Goal: Task Accomplishment & Management: Use online tool/utility

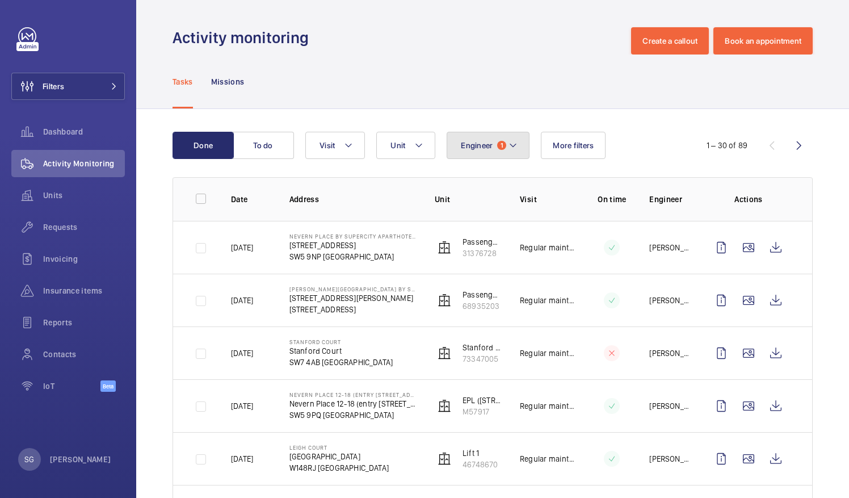
click at [491, 144] on button "Engineer 1" at bounding box center [488, 145] width 83 height 27
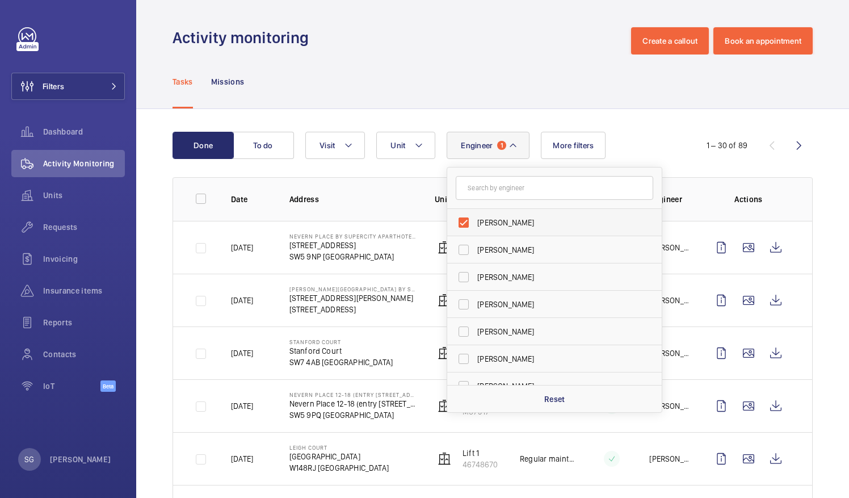
click at [465, 220] on label "[PERSON_NAME]" at bounding box center [545, 222] width 197 height 27
click at [465, 220] on input "[PERSON_NAME]" at bounding box center [463, 222] width 23 height 23
checkbox input "false"
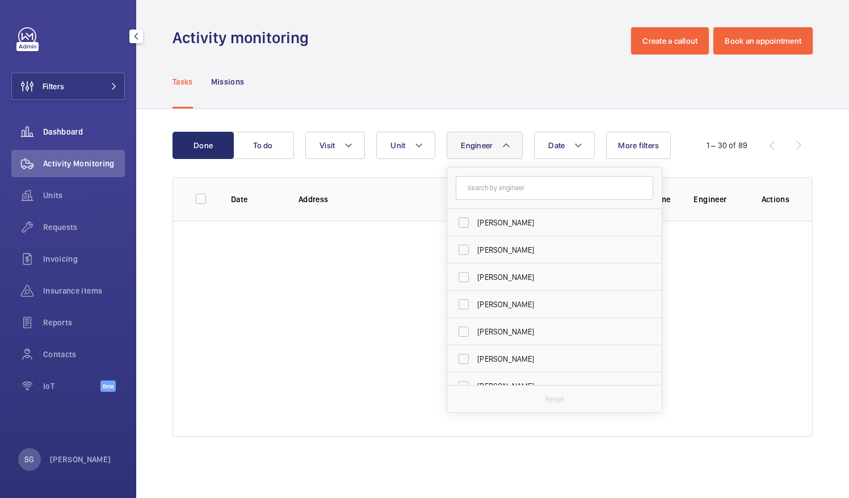
click at [82, 128] on span "Dashboard" at bounding box center [84, 131] width 82 height 11
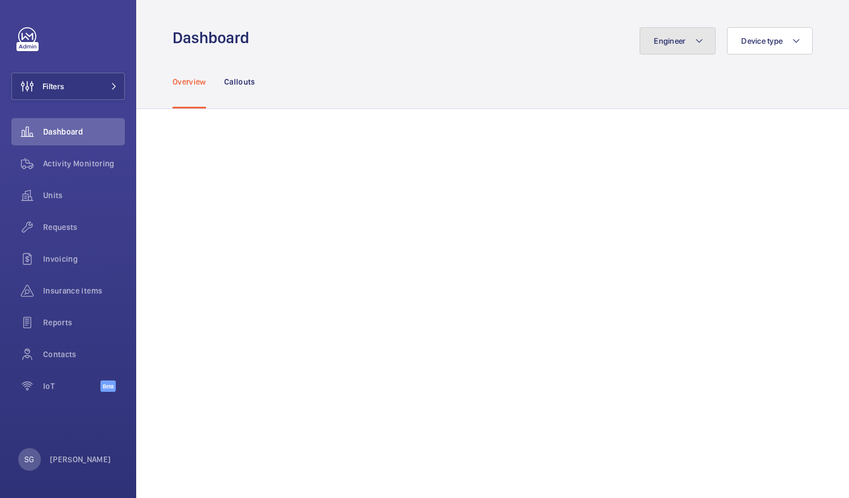
click at [675, 36] on span "Engineer" at bounding box center [670, 40] width 32 height 9
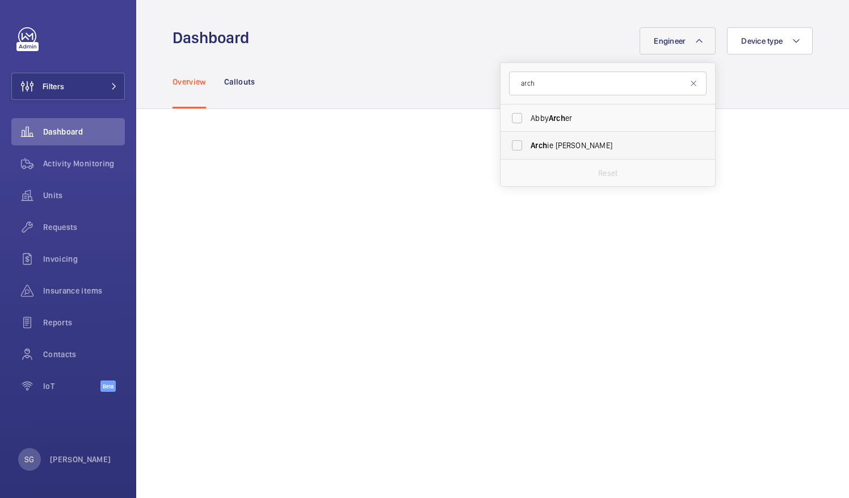
type input "arch"
click at [508, 146] on label "Arch ie [PERSON_NAME]" at bounding box center [598, 145] width 197 height 27
click at [508, 146] on input "Arch ie [PERSON_NAME]" at bounding box center [517, 145] width 23 height 23
click at [512, 145] on label "Arch ie [PERSON_NAME]" at bounding box center [598, 145] width 197 height 27
click at [512, 145] on input "Arch ie [PERSON_NAME]" at bounding box center [517, 145] width 23 height 23
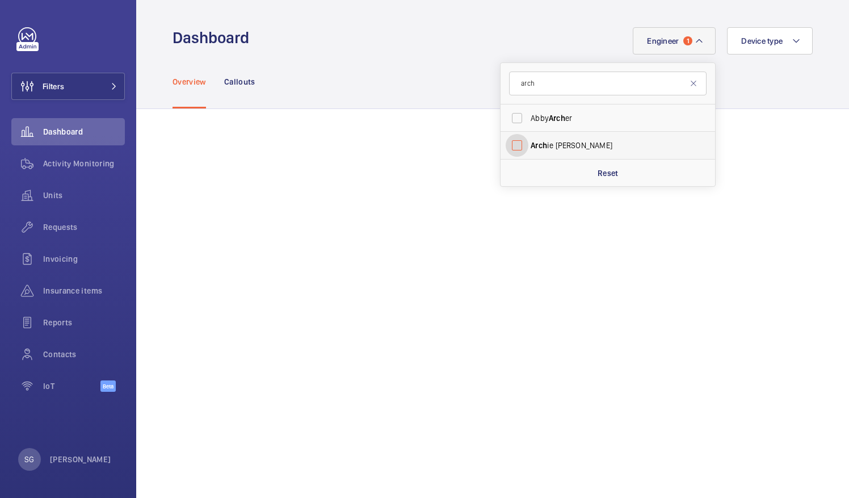
checkbox input "false"
click at [560, 81] on input "arch" at bounding box center [607, 83] width 197 height 24
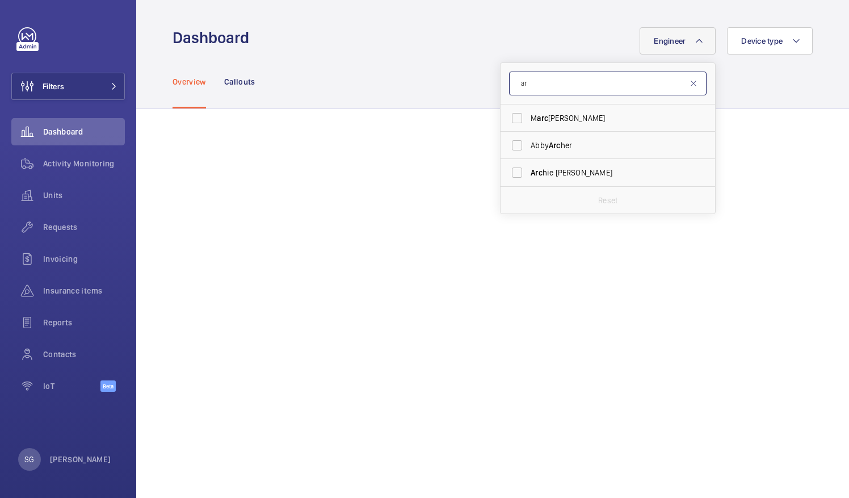
type input "a"
type input "gi"
click at [504, 136] on label "Gi [PERSON_NAME]" at bounding box center [598, 145] width 197 height 27
click at [506, 136] on input "Gi [PERSON_NAME]" at bounding box center [517, 145] width 23 height 23
click at [506, 141] on label "Gi [PERSON_NAME]" at bounding box center [598, 145] width 197 height 27
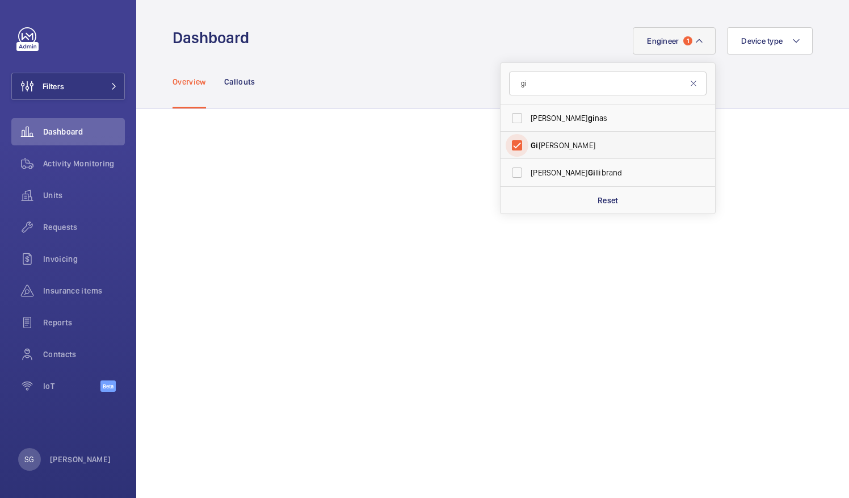
click at [506, 141] on input "Gi [PERSON_NAME]" at bounding box center [517, 145] width 23 height 23
click at [506, 141] on label "Gi [PERSON_NAME]" at bounding box center [598, 145] width 197 height 27
click at [506, 141] on input "Gi [PERSON_NAME]" at bounding box center [517, 145] width 23 height 23
click at [506, 144] on label "Gi [PERSON_NAME]" at bounding box center [598, 145] width 197 height 27
click at [506, 144] on input "Gi [PERSON_NAME]" at bounding box center [517, 145] width 23 height 23
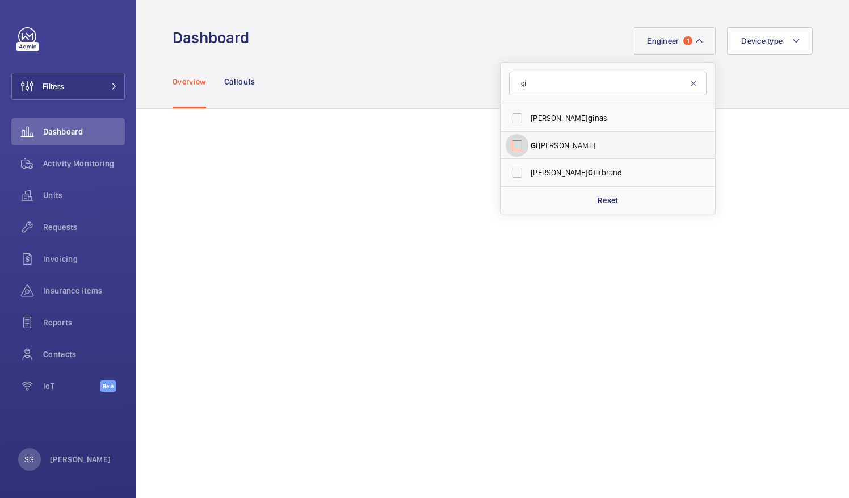
checkbox input "false"
click at [536, 95] on input "gi" at bounding box center [607, 83] width 197 height 24
type input "g"
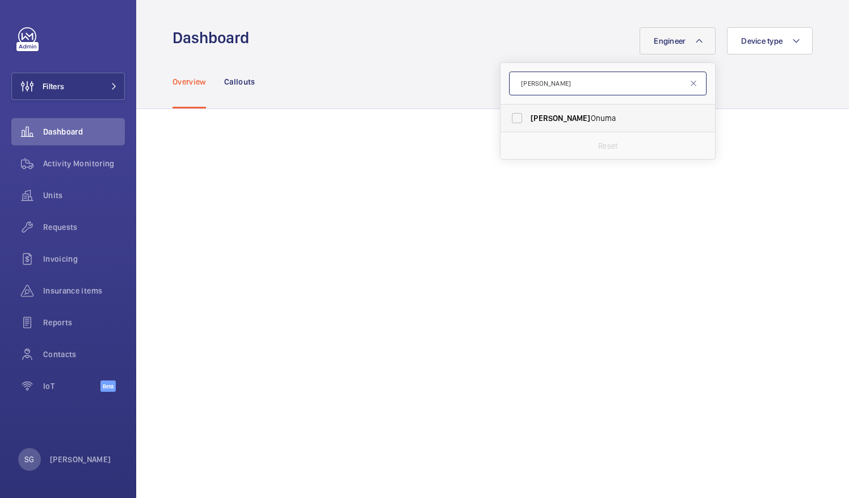
type input "[PERSON_NAME]"
click at [507, 117] on label "[PERSON_NAME]" at bounding box center [598, 117] width 197 height 27
click at [507, 117] on input "[PERSON_NAME]" at bounding box center [517, 118] width 23 height 23
checkbox input "true"
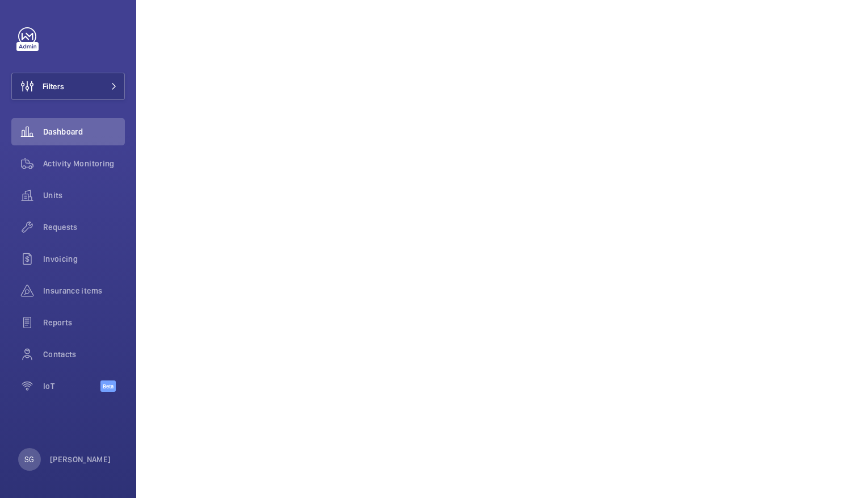
scroll to position [236, 0]
click at [57, 159] on span "Activity Monitoring" at bounding box center [84, 163] width 82 height 11
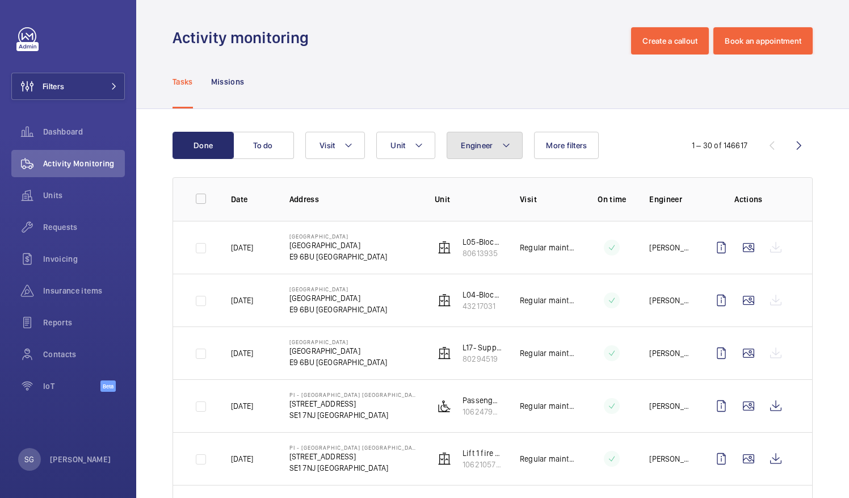
click at [505, 143] on mat-icon at bounding box center [506, 145] width 9 height 14
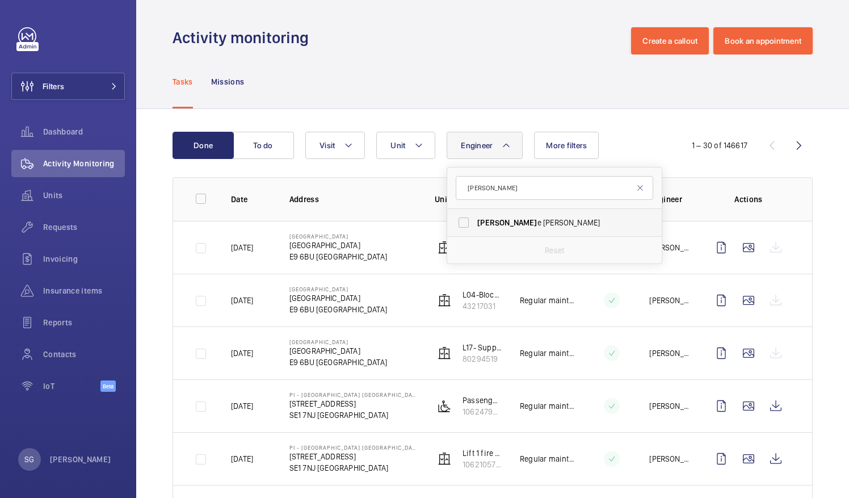
type input "[PERSON_NAME]"
click at [462, 220] on label "[PERSON_NAME]" at bounding box center [545, 222] width 197 height 27
click at [462, 220] on input "[PERSON_NAME]" at bounding box center [463, 222] width 23 height 23
checkbox input "true"
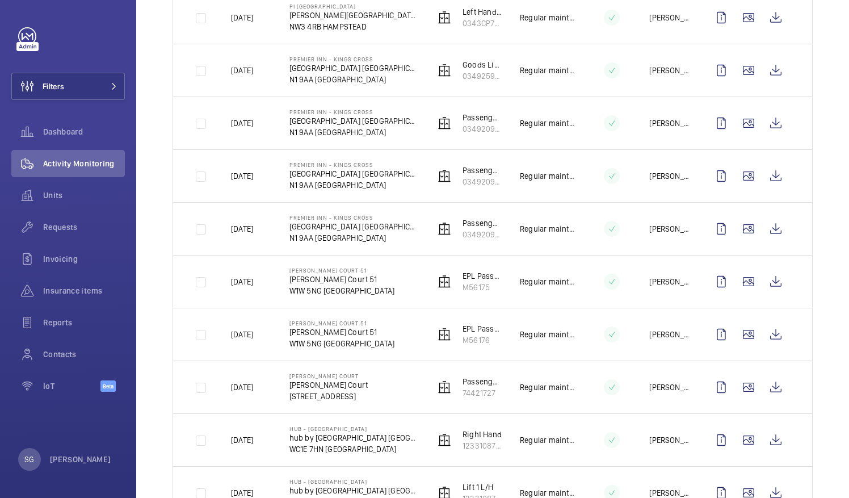
scroll to position [398, 0]
